Goal: Check status: Check status

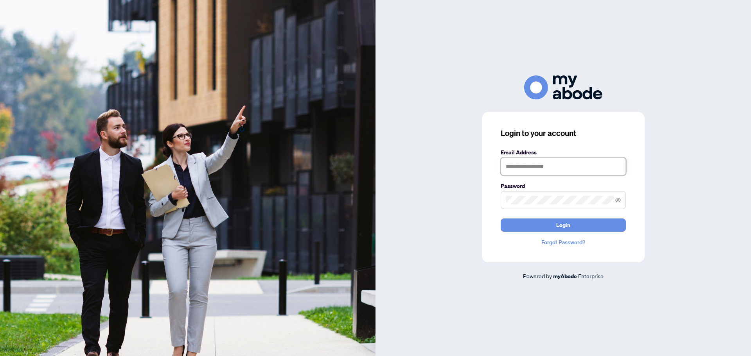
click at [544, 172] on input "text" at bounding box center [563, 167] width 125 height 18
type input "**********"
click at [521, 223] on button "Login" at bounding box center [563, 225] width 125 height 13
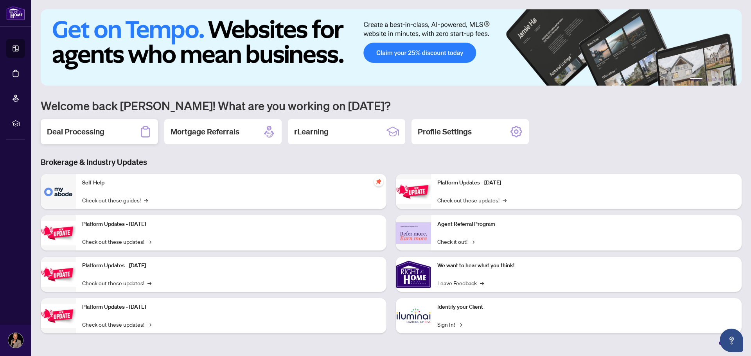
click at [93, 135] on h2 "Deal Processing" at bounding box center [76, 131] width 58 height 11
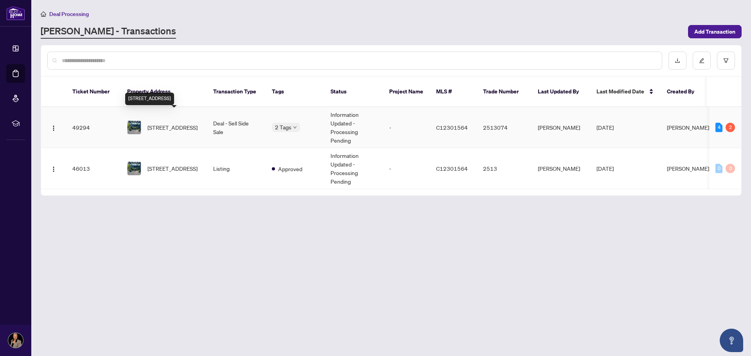
click at [158, 123] on span "[STREET_ADDRESS]" at bounding box center [172, 127] width 50 height 9
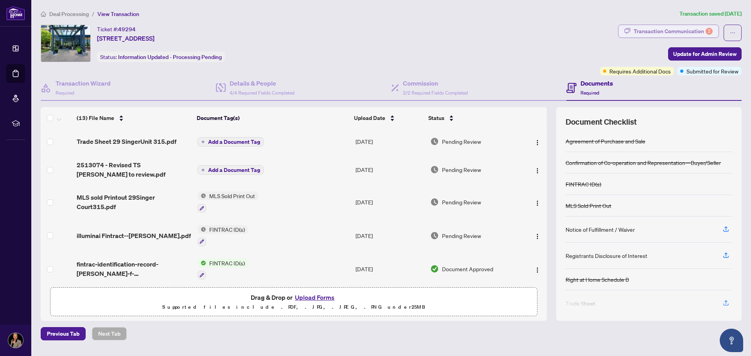
click at [638, 33] on div "Transaction Communication 2" at bounding box center [673, 31] width 79 height 13
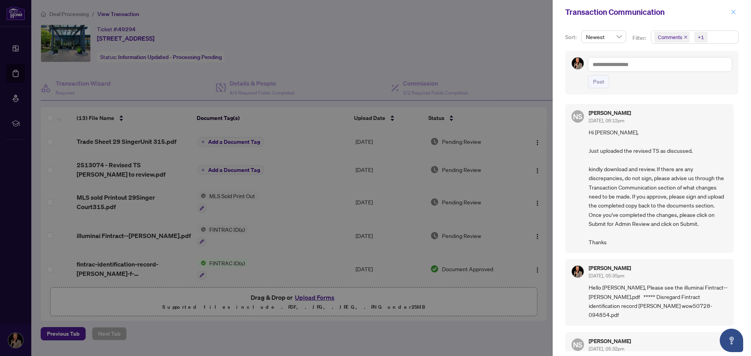
click at [729, 11] on button "button" at bounding box center [733, 11] width 10 height 9
